Goal: Task Accomplishment & Management: Use online tool/utility

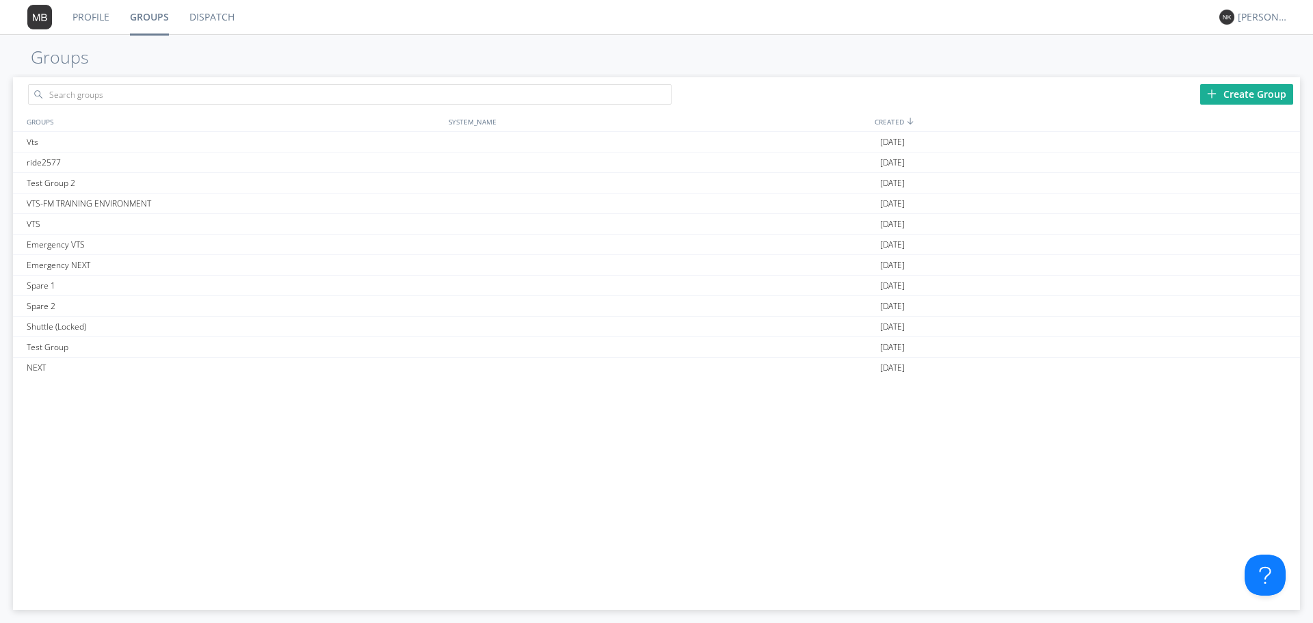
click at [92, 17] on link "Profile" at bounding box center [90, 17] width 57 height 34
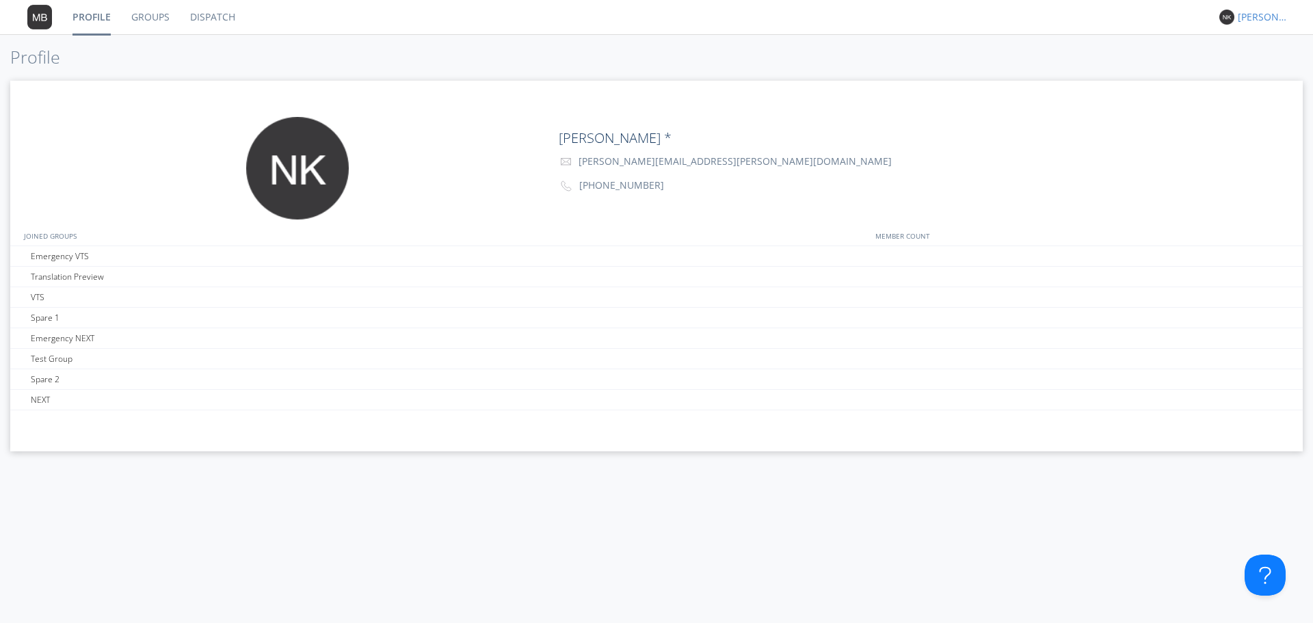
click at [1261, 15] on div "[PERSON_NAME] *" at bounding box center [1263, 17] width 51 height 14
click at [1264, 45] on div "Settings" at bounding box center [1270, 48] width 70 height 25
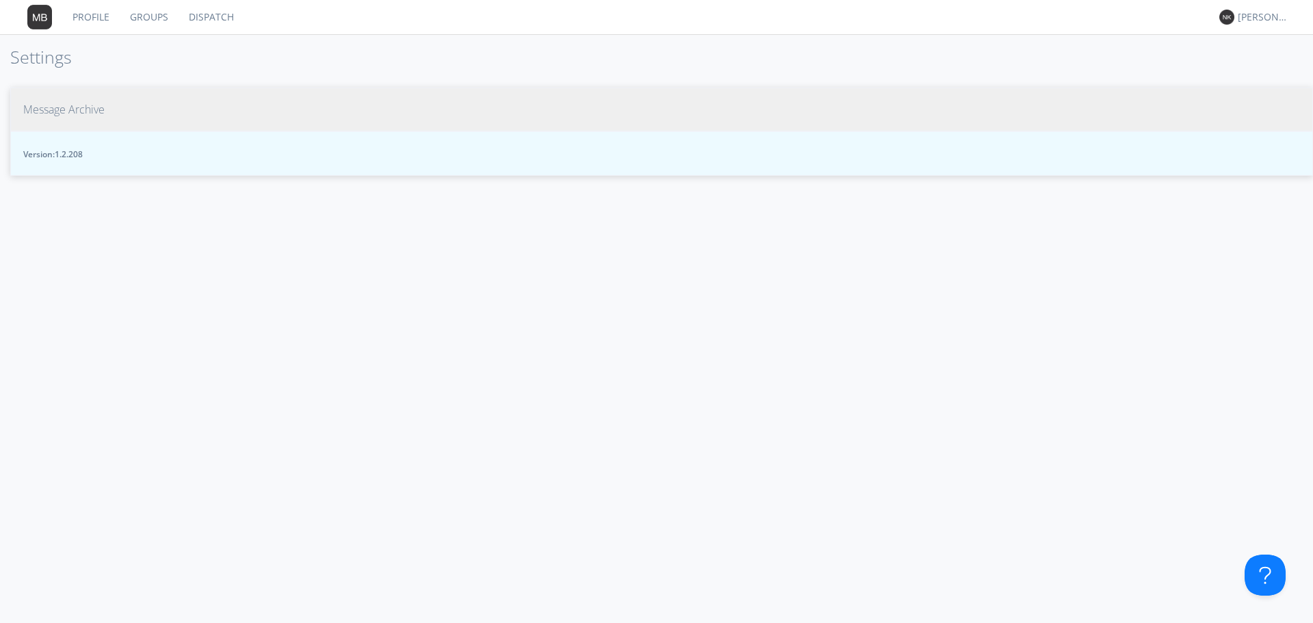
click at [68, 107] on span "Message Archive" at bounding box center [63, 110] width 81 height 16
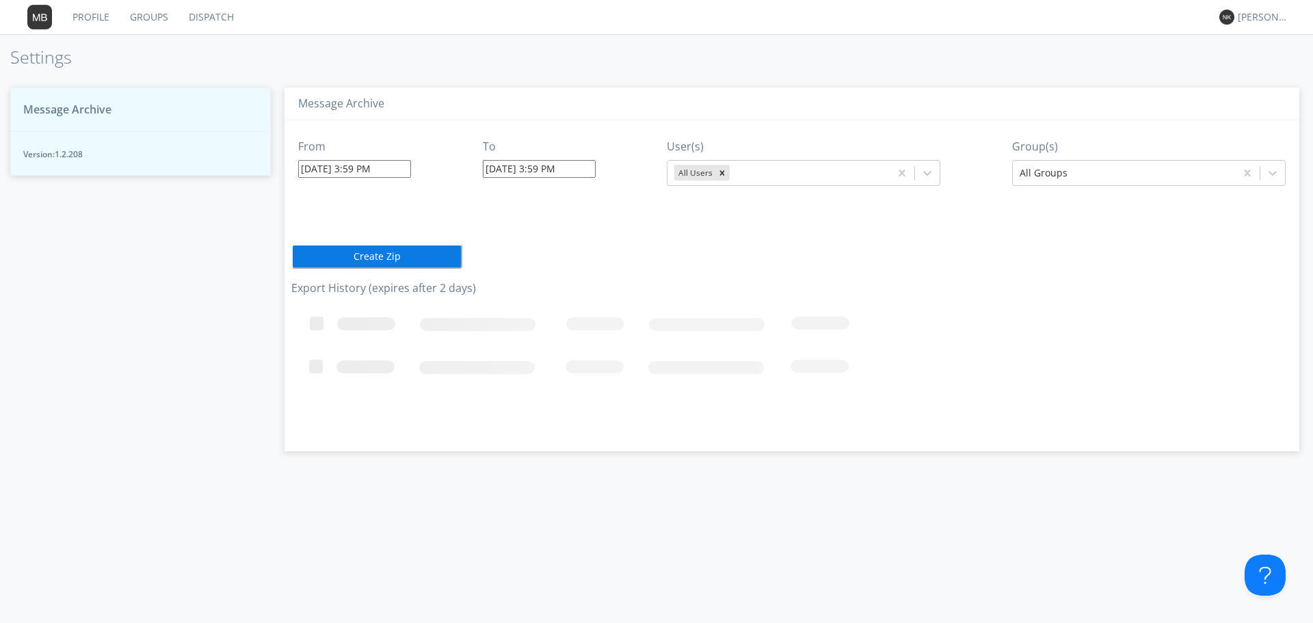
click at [991, 494] on div "Message Archive From [DATE] 3:59 PM To [DATE] 3:59 PM User(s) All Users Group(s…" at bounding box center [792, 349] width 1042 height 550
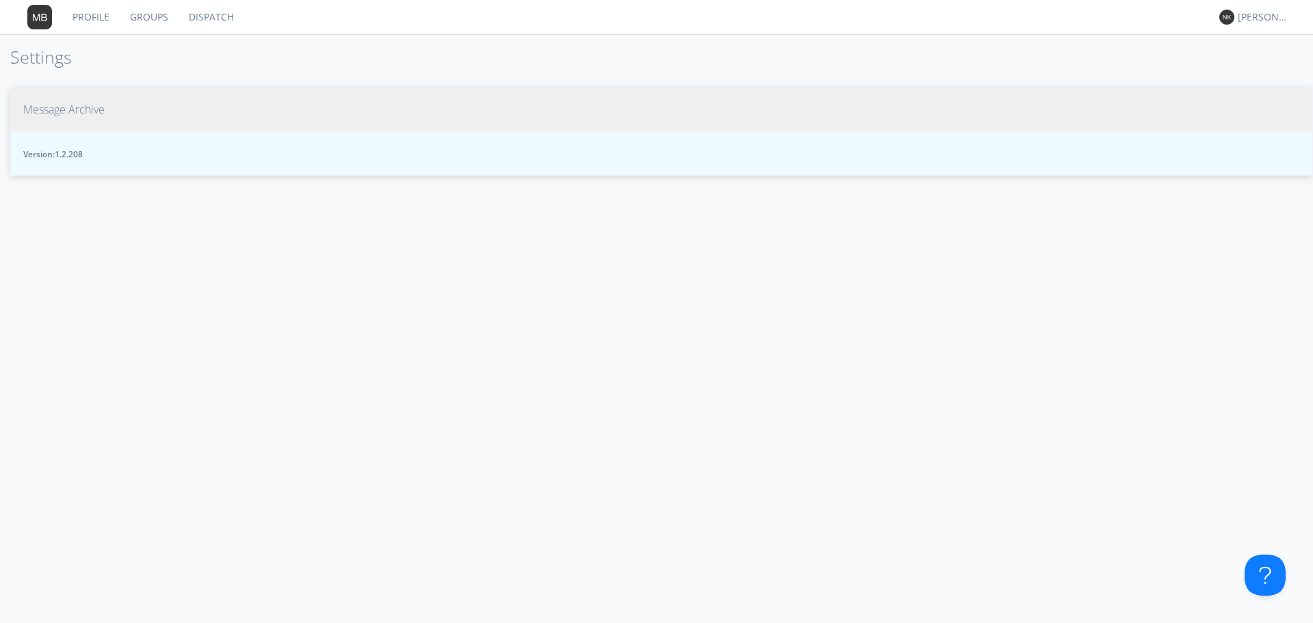
click at [71, 111] on span "Message Archive" at bounding box center [63, 110] width 81 height 16
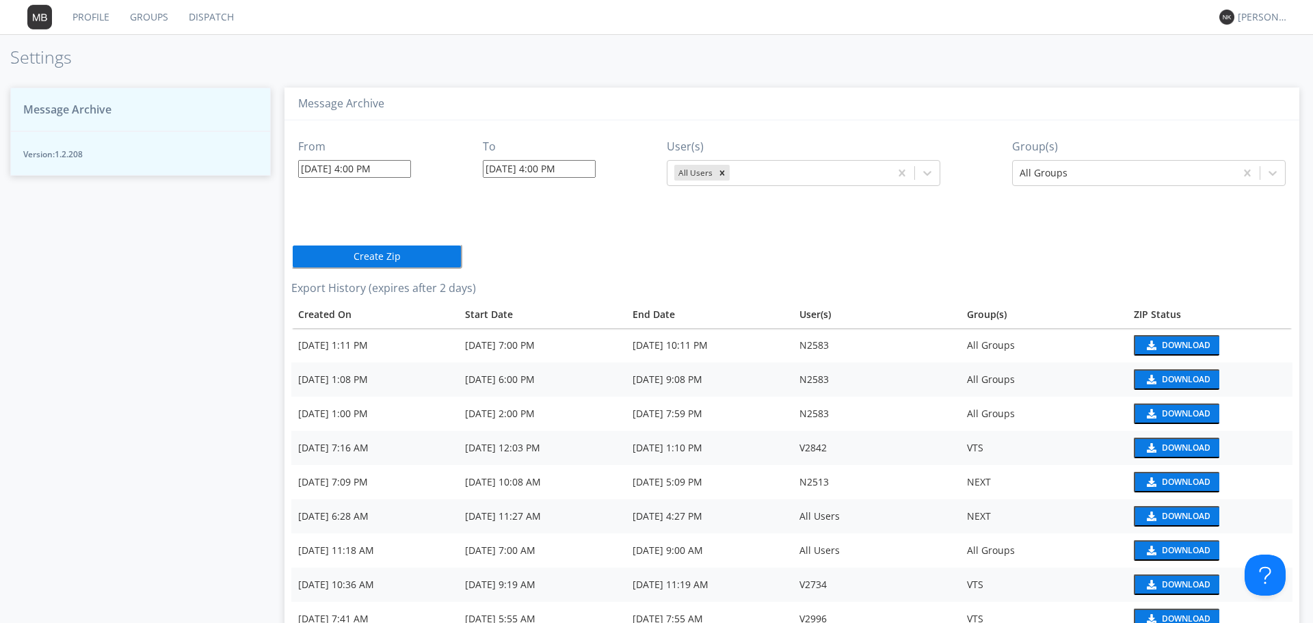
click at [317, 167] on input "10/06/2025 4:00 PM" at bounding box center [354, 169] width 113 height 18
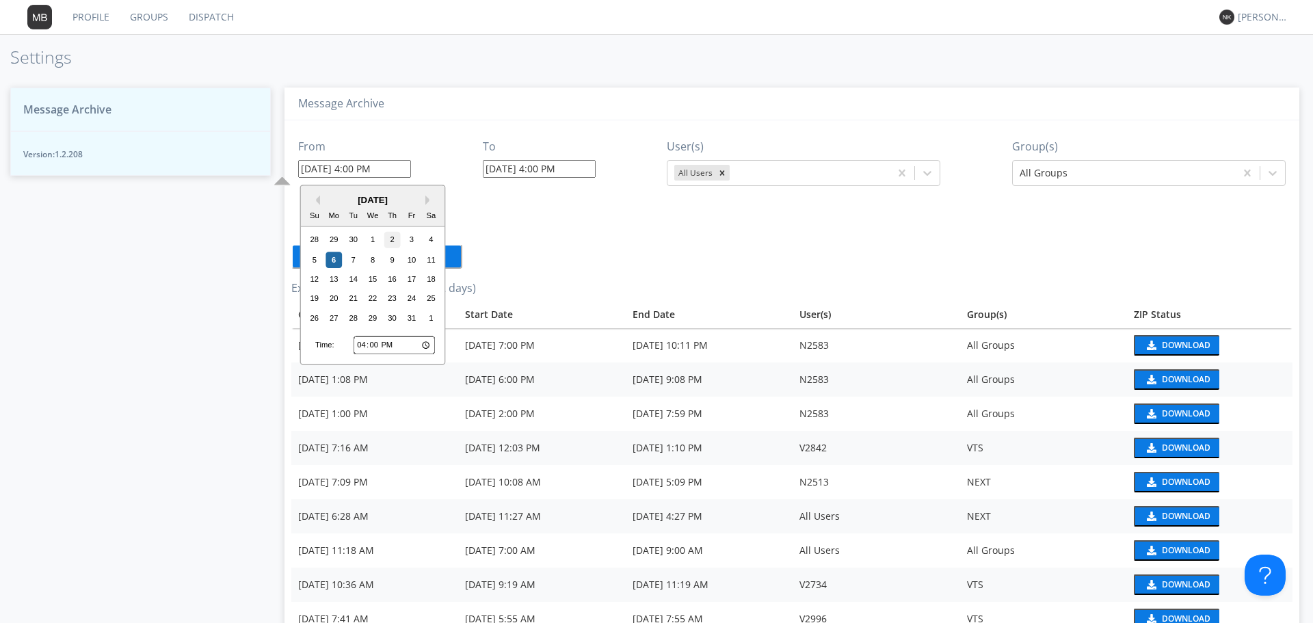
click at [385, 243] on div "2" at bounding box center [392, 240] width 16 height 16
type input "10/02/2025 4:00 PM"
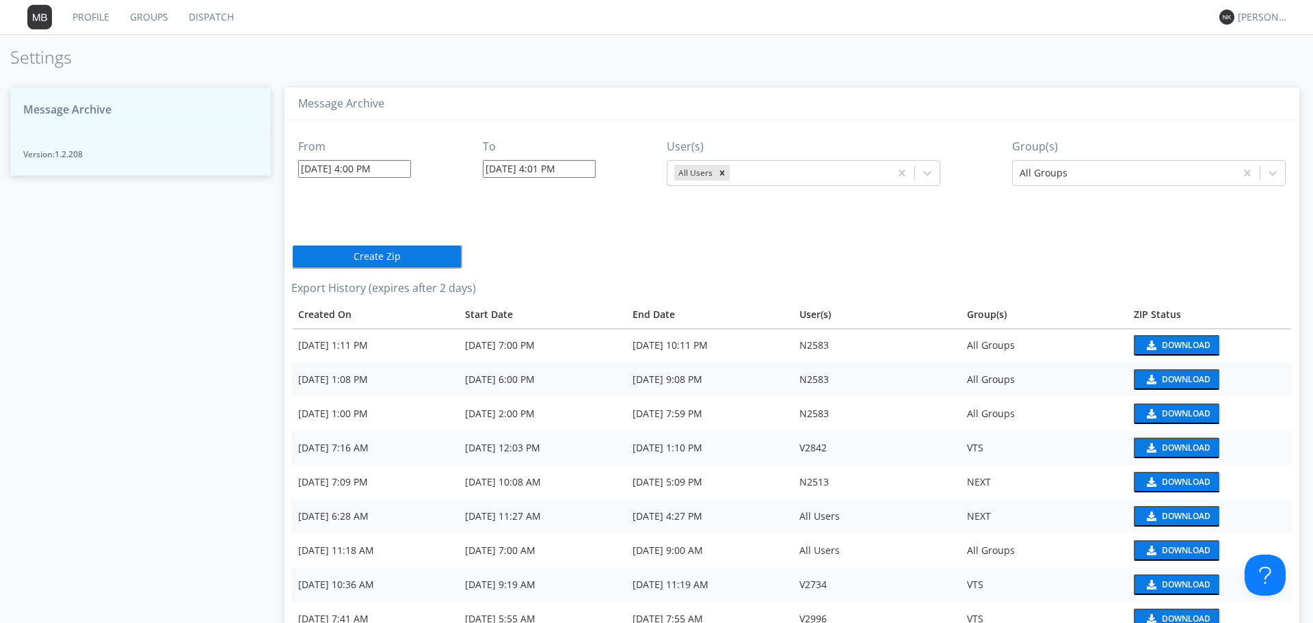
click at [516, 172] on input "10/06/2025 4:01 PM" at bounding box center [539, 169] width 113 height 18
click at [575, 241] on div "2" at bounding box center [576, 240] width 16 height 16
click at [538, 168] on input "10/02/2025 4:01 PM" at bounding box center [539, 169] width 113 height 18
click at [551, 166] on input "10/02/2025 7:01 PM" at bounding box center [539, 169] width 113 height 18
click at [551, 166] on input "10/02/2025 7:1 PM" at bounding box center [539, 169] width 113 height 18
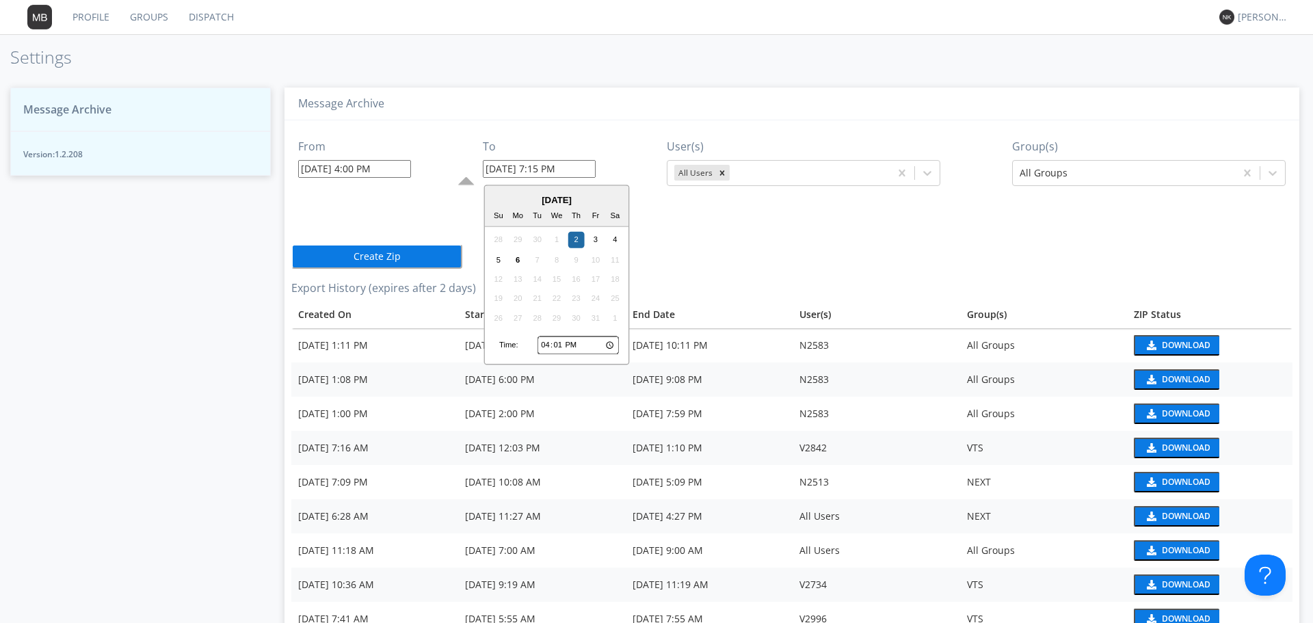
type input "10/02/2025 7:15 PM"
click at [678, 215] on div "From 10/02/2025 4:00 PM To 10/02/2025 7:15 PM User(s) All Users Group(s) All Gr…" at bounding box center [791, 600] width 1001 height 960
click at [376, 257] on button "Create Zip" at bounding box center [376, 256] width 171 height 25
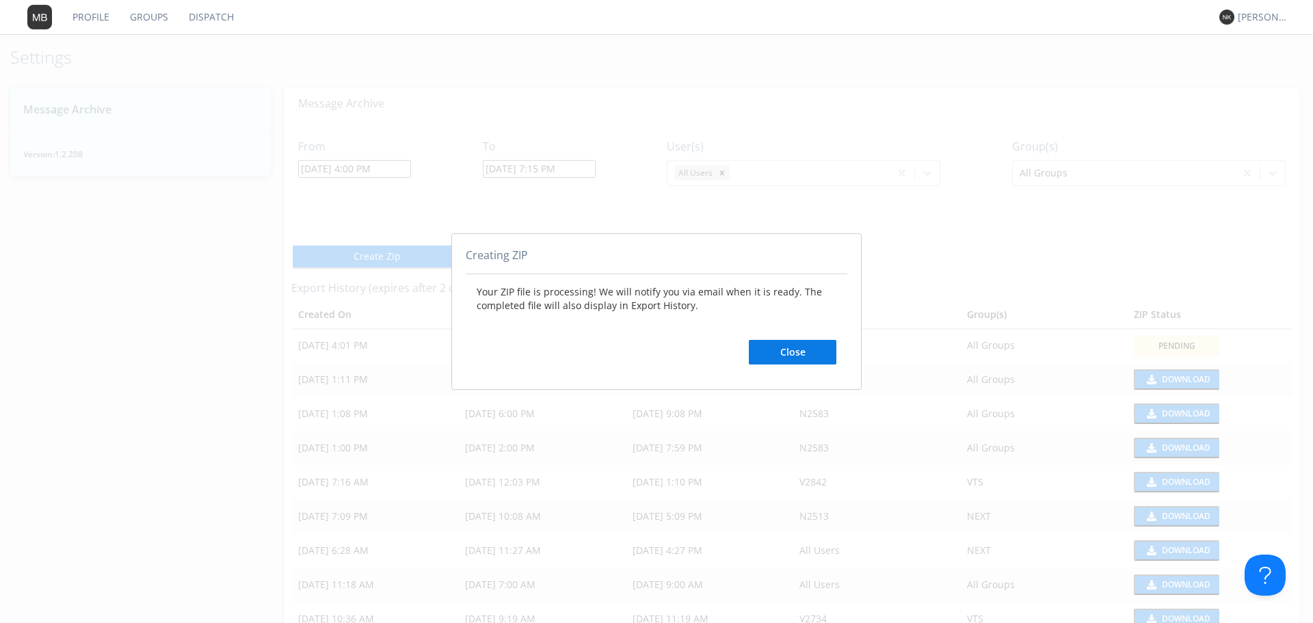
click at [771, 347] on button "Close" at bounding box center [793, 352] width 88 height 25
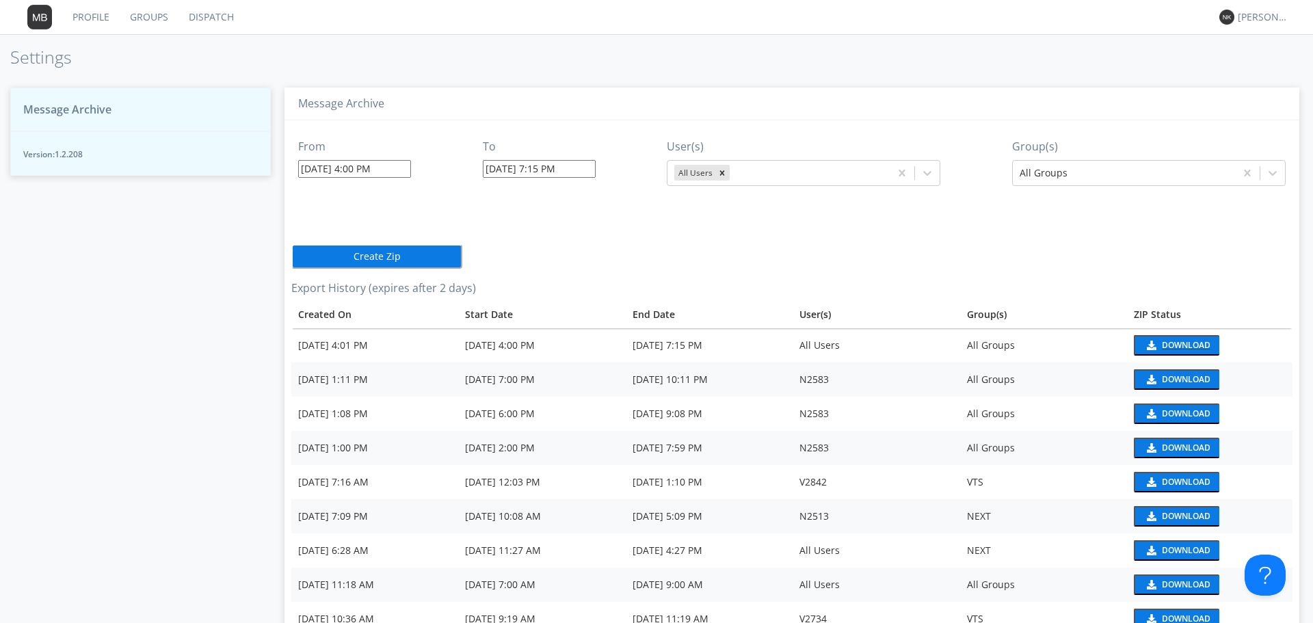
click at [1185, 341] on div "Download" at bounding box center [1186, 345] width 49 height 8
